Goal: Transaction & Acquisition: Purchase product/service

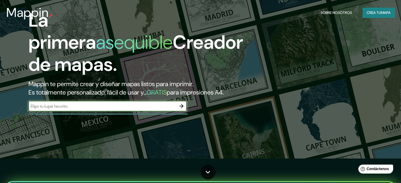
scroll to position [26, 0]
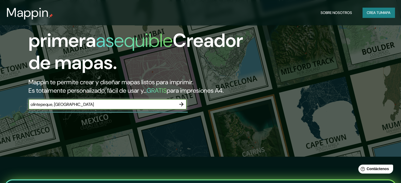
type input "olintepeque, [GEOGRAPHIC_DATA]"
click at [184, 108] on icon "button" at bounding box center [181, 104] width 6 height 6
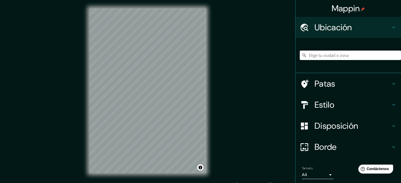
click at [341, 53] on input "Elige tu ciudad o zona" at bounding box center [350, 56] width 101 height 10
type input "q"
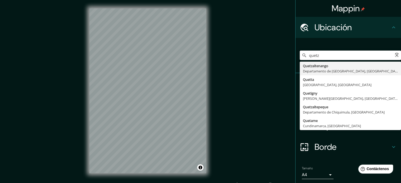
type input "quetza"
drag, startPoint x: 289, startPoint y: 54, endPoint x: 283, endPoint y: 54, distance: 5.8
click at [283, 54] on div "Mappin Ubicación quetza Quetzaltenango Departamento de [GEOGRAPHIC_DATA], [GEOG…" at bounding box center [200, 95] width 401 height 191
type input "Olintepeque, Departamento de [GEOGRAPHIC_DATA], [GEOGRAPHIC_DATA]"
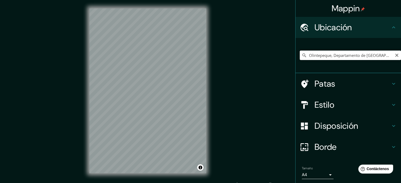
click at [377, 57] on input "Olintepeque, Departamento de [GEOGRAPHIC_DATA], [GEOGRAPHIC_DATA]" at bounding box center [350, 56] width 101 height 10
click at [386, 83] on h4 "Patas" at bounding box center [353, 84] width 76 height 11
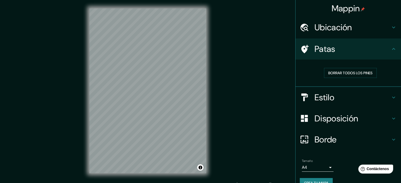
click at [389, 56] on div "Patas" at bounding box center [349, 49] width 106 height 21
click at [392, 49] on icon at bounding box center [393, 49] width 3 height 2
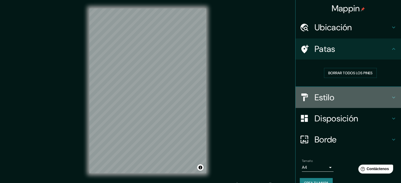
click at [377, 102] on h4 "Estilo" at bounding box center [353, 97] width 76 height 11
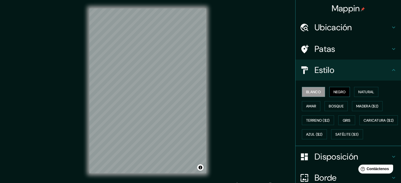
click at [339, 91] on font "Negro" at bounding box center [340, 92] width 12 height 5
click at [313, 91] on font "Blanco" at bounding box center [313, 92] width 15 height 5
click at [359, 94] on font "Natural" at bounding box center [367, 92] width 16 height 5
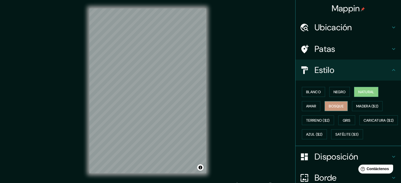
click at [334, 107] on font "Bosque" at bounding box center [336, 106] width 15 height 5
click at [308, 107] on font "Amar" at bounding box center [311, 106] width 10 height 5
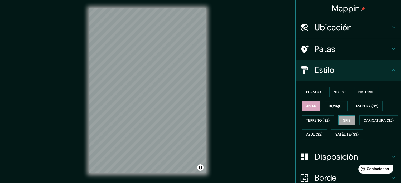
click at [349, 119] on button "Gris" at bounding box center [347, 121] width 17 height 10
click at [323, 133] on font "Azul ($2)" at bounding box center [314, 135] width 17 height 5
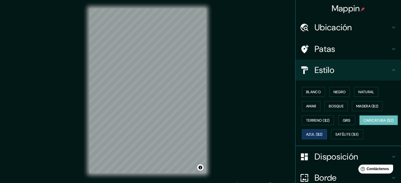
click at [364, 123] on font "Caricatura ($2)" at bounding box center [379, 120] width 30 height 5
click at [336, 137] on font "Satélite ($3)" at bounding box center [347, 135] width 23 height 5
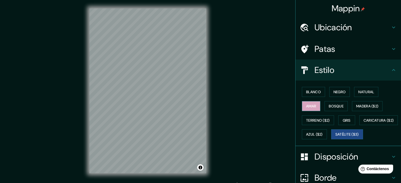
click at [316, 107] on button "Amar" at bounding box center [311, 106] width 18 height 10
click at [302, 94] on button "Blanco" at bounding box center [313, 92] width 23 height 10
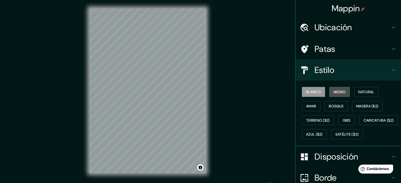
click at [336, 91] on font "Negro" at bounding box center [340, 92] width 12 height 5
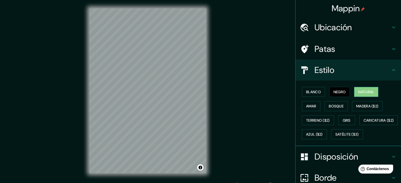
drag, startPoint x: 359, startPoint y: 91, endPoint x: 355, endPoint y: 93, distance: 4.5
click at [359, 91] on font "Natural" at bounding box center [367, 92] width 16 height 5
click at [339, 103] on font "Bosque" at bounding box center [336, 106] width 15 height 7
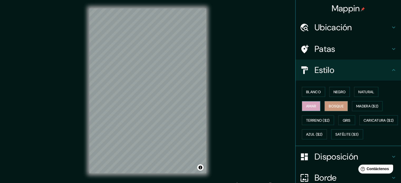
click at [307, 107] on font "Amar" at bounding box center [311, 106] width 10 height 5
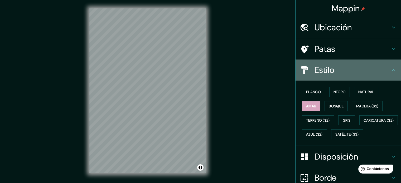
click at [386, 76] on div "Estilo" at bounding box center [349, 70] width 106 height 21
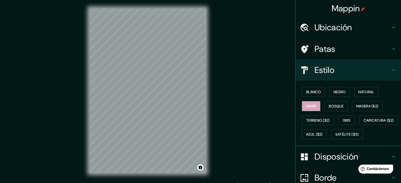
click at [391, 73] on icon at bounding box center [394, 70] width 6 height 6
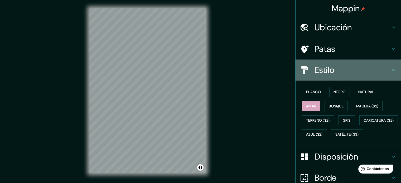
click at [391, 70] on icon at bounding box center [394, 70] width 6 height 6
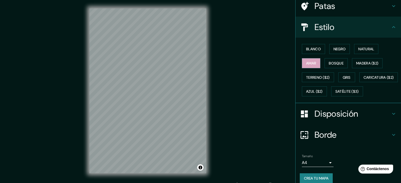
scroll to position [53, 0]
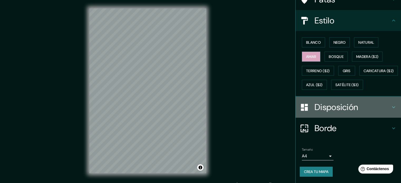
click at [339, 113] on font "Disposición" at bounding box center [337, 107] width 44 height 11
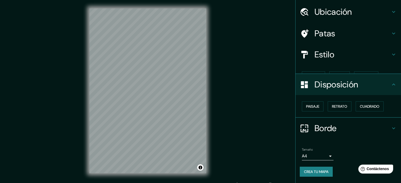
scroll to position [6, 0]
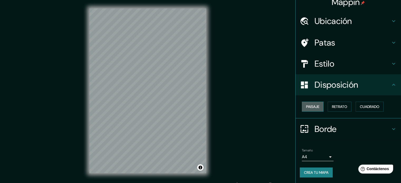
click at [316, 109] on font "Paisaje" at bounding box center [312, 106] width 13 height 7
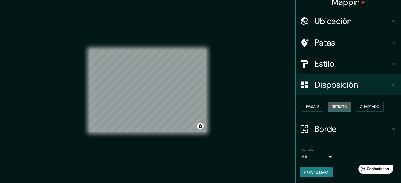
click at [332, 107] on font "Retrato" at bounding box center [339, 107] width 15 height 5
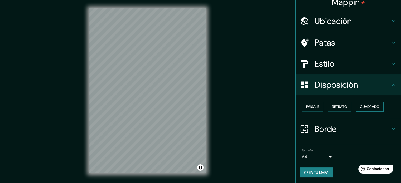
click at [364, 105] on font "Cuadrado" at bounding box center [370, 107] width 20 height 5
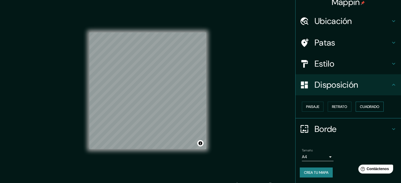
click at [364, 105] on font "Cuadrado" at bounding box center [370, 107] width 20 height 5
click at [318, 106] on button "Paisaje" at bounding box center [313, 107] width 22 height 10
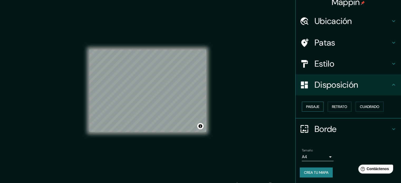
click at [318, 106] on button "Paisaje" at bounding box center [313, 107] width 22 height 10
click at [367, 105] on font "Cuadrado" at bounding box center [370, 107] width 20 height 5
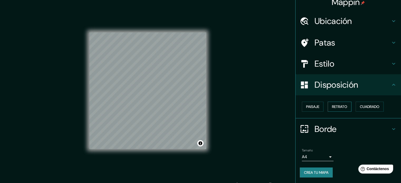
click at [346, 108] on button "Retrato" at bounding box center [340, 107] width 24 height 10
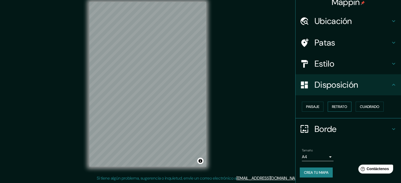
scroll to position [7, 0]
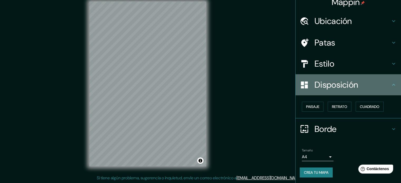
click at [349, 87] on font "Disposición" at bounding box center [337, 84] width 44 height 11
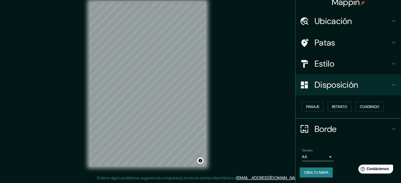
click at [383, 85] on h4 "Disposición" at bounding box center [353, 85] width 76 height 11
click at [382, 126] on h4 "Borde" at bounding box center [353, 129] width 76 height 11
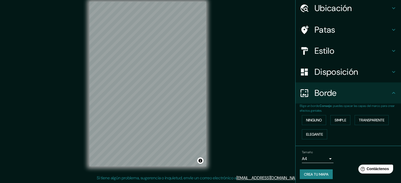
scroll to position [21, 0]
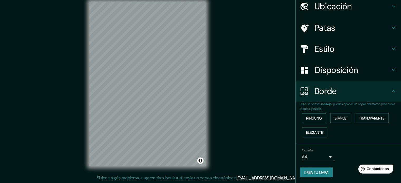
click at [311, 119] on font "Ninguno" at bounding box center [314, 118] width 16 height 5
click at [341, 118] on font "Simple" at bounding box center [341, 118] width 12 height 5
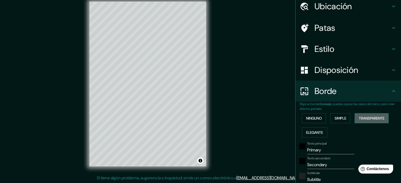
click at [363, 117] on font "Transparente" at bounding box center [372, 118] width 26 height 5
click at [320, 133] on font "Elegante" at bounding box center [314, 132] width 17 height 5
click at [306, 120] on font "Ninguno" at bounding box center [314, 118] width 16 height 5
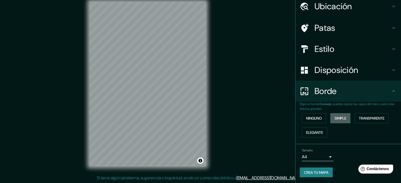
click at [335, 118] on font "Simple" at bounding box center [341, 118] width 12 height 5
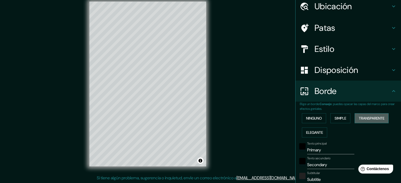
click at [359, 116] on font "Transparente" at bounding box center [372, 118] width 26 height 5
click at [306, 121] on font "Ninguno" at bounding box center [314, 118] width 16 height 7
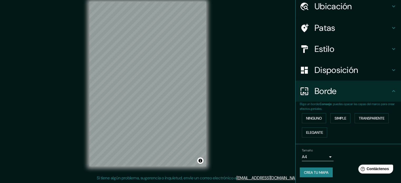
click at [312, 169] on font "Crea tu mapa" at bounding box center [316, 172] width 25 height 7
click at [311, 171] on font "Crea tu mapa" at bounding box center [316, 173] width 25 height 5
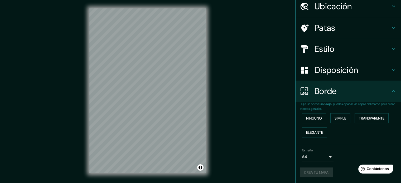
scroll to position [7, 0]
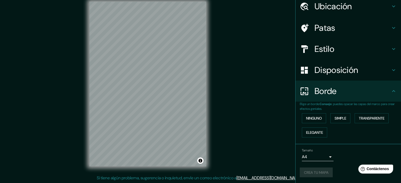
click at [395, 85] on div "Borde" at bounding box center [349, 91] width 106 height 21
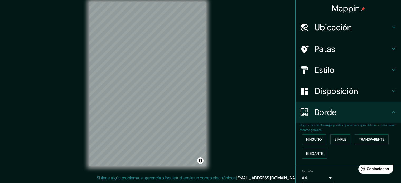
scroll to position [21, 0]
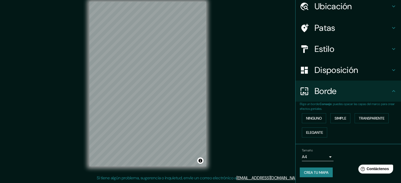
drag, startPoint x: 213, startPoint y: 167, endPoint x: 343, endPoint y: 170, distance: 130.2
click at [343, 170] on div "Crea tu mapa" at bounding box center [348, 173] width 97 height 10
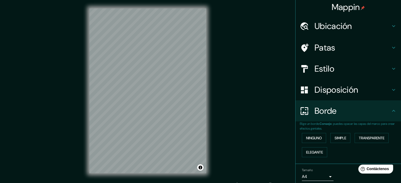
scroll to position [0, 0]
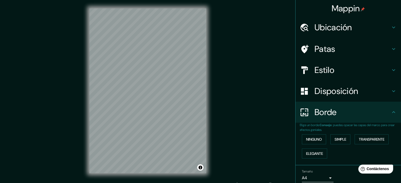
click at [381, 29] on h4 "Ubicación" at bounding box center [353, 27] width 76 height 11
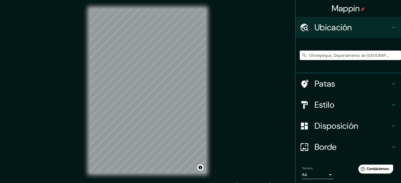
click at [381, 29] on h4 "Ubicación" at bounding box center [353, 27] width 76 height 11
click at [391, 28] on icon at bounding box center [394, 27] width 6 height 6
click at [386, 29] on h4 "Ubicación" at bounding box center [353, 27] width 76 height 11
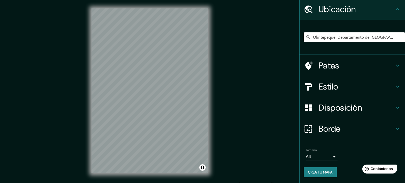
click at [325, 155] on body "Mappin Ubicación Olintepeque, Departamento de [GEOGRAPHIC_DATA], [GEOGRAPHIC_DA…" at bounding box center [202, 91] width 405 height 183
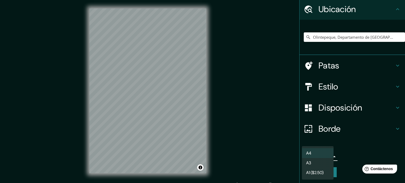
click at [348, 154] on div at bounding box center [202, 91] width 405 height 183
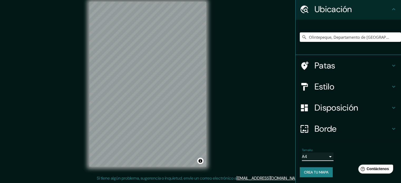
scroll to position [7, 0]
click at [313, 173] on font "Crea tu mapa" at bounding box center [316, 172] width 25 height 5
